Goal: Task Accomplishment & Management: Manage account settings

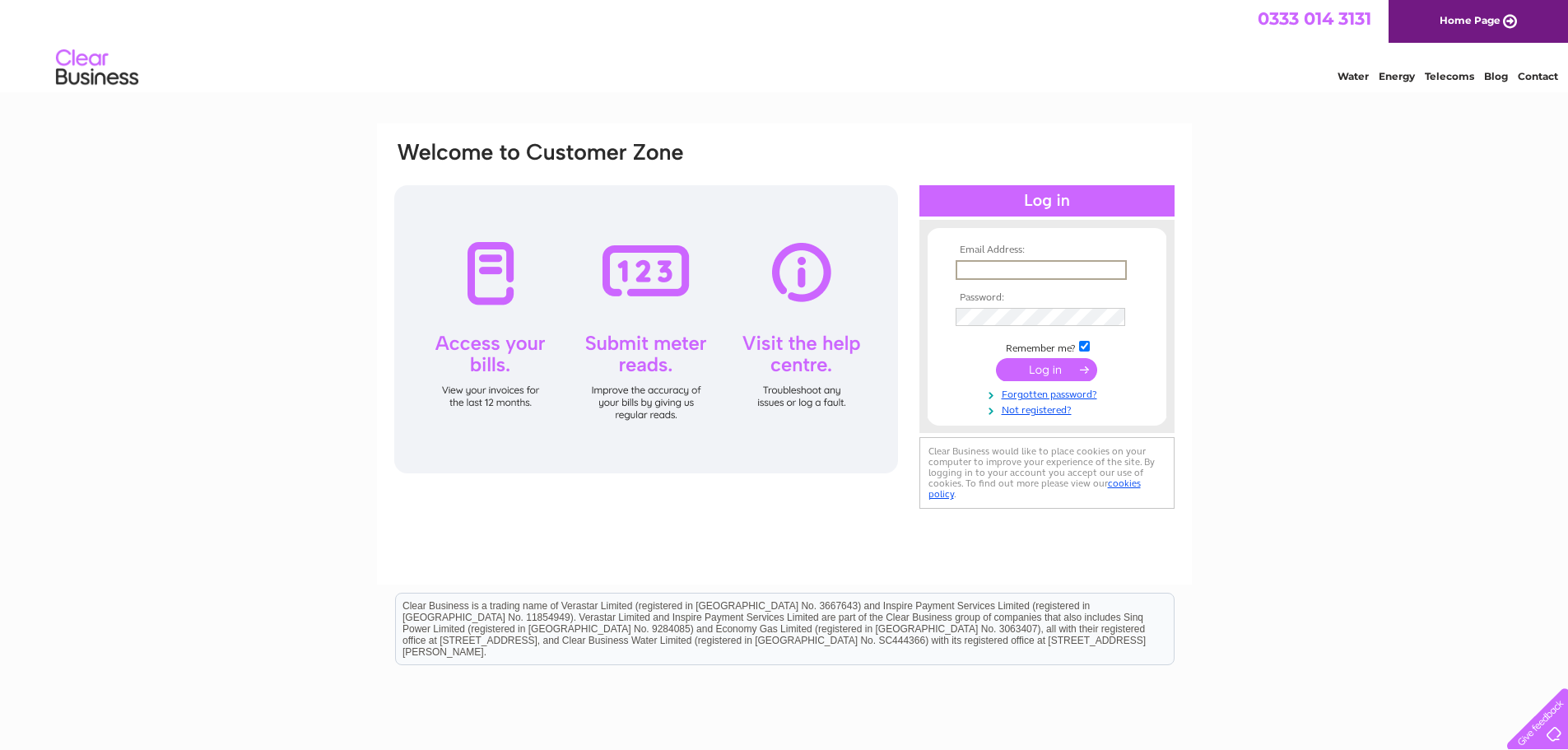
click at [976, 265] on input "text" at bounding box center [1041, 270] width 171 height 20
type input "ajforward@hotmail.com"
click at [1025, 362] on input "submit" at bounding box center [1046, 368] width 101 height 23
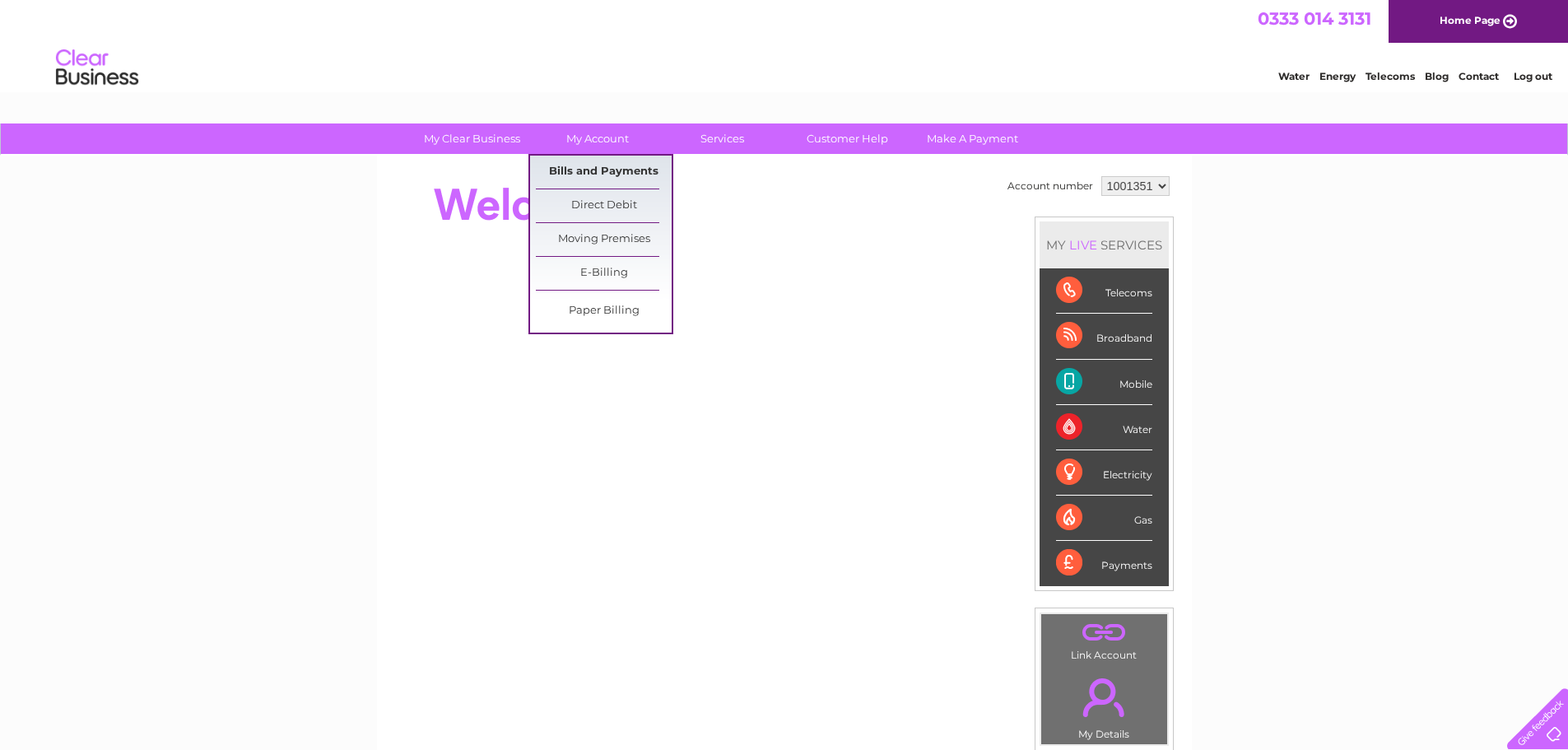
click at [594, 169] on link "Bills and Payments" at bounding box center [603, 172] width 136 height 33
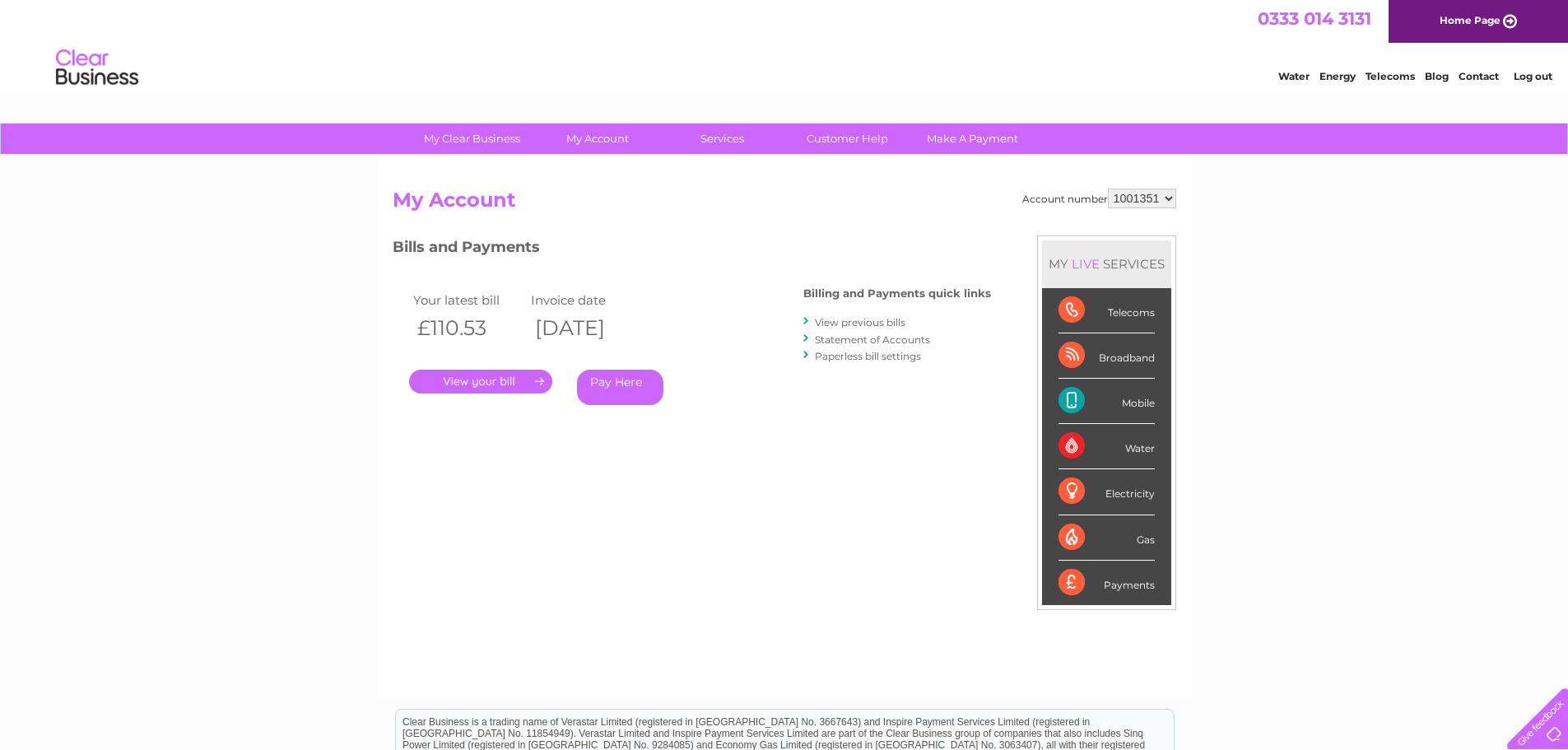
click at [502, 380] on link "." at bounding box center [481, 381] width 144 height 24
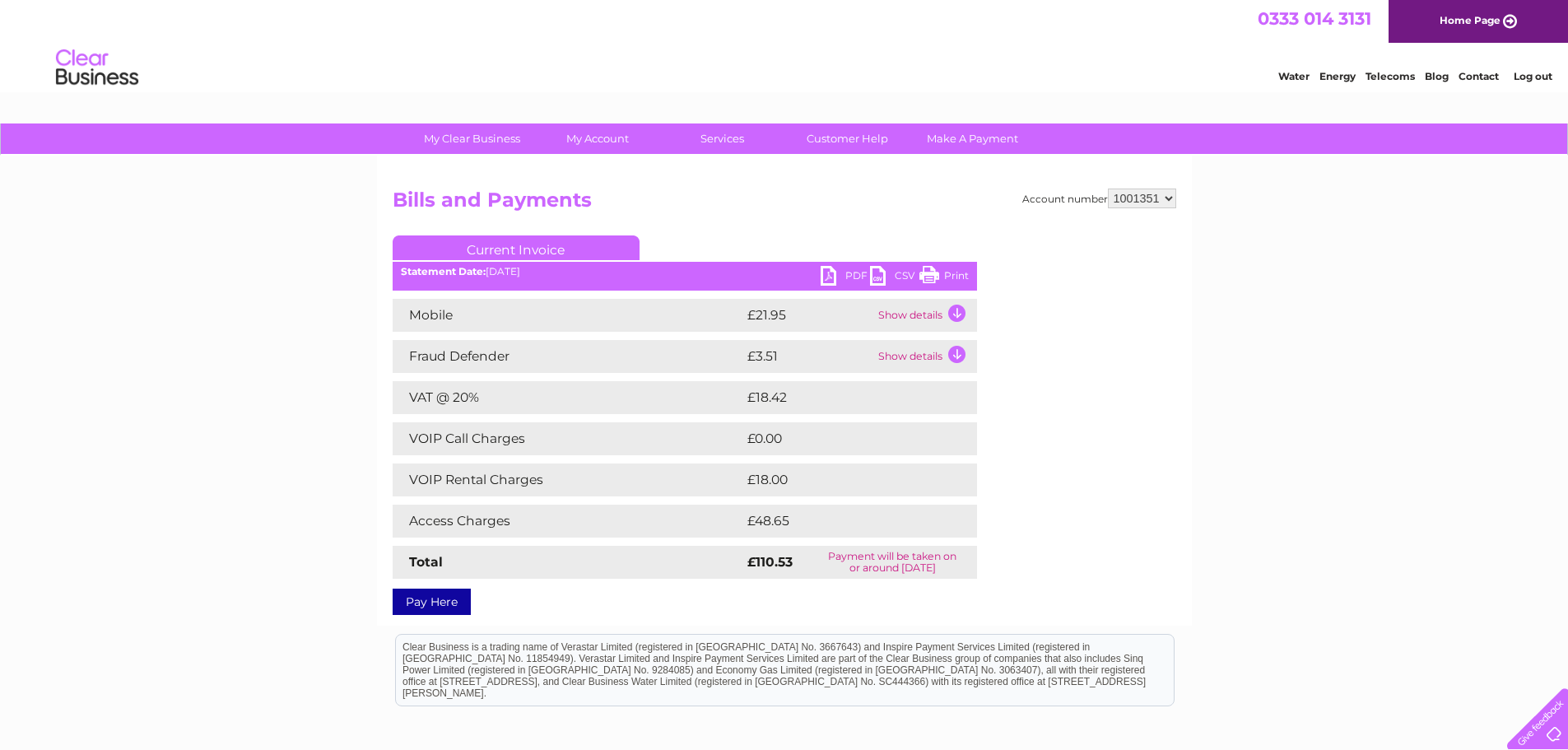
click at [852, 272] on link "PDF" at bounding box center [845, 277] width 49 height 24
